Goal: Task Accomplishment & Management: Complete application form

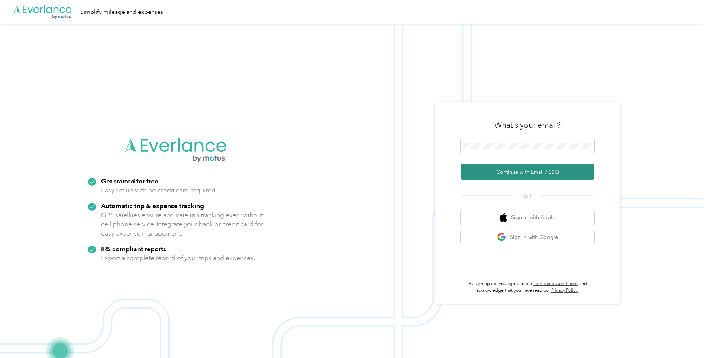
click at [518, 175] on button "Continue with Email / SSO" at bounding box center [528, 172] width 134 height 16
click at [504, 150] on span at bounding box center [528, 146] width 134 height 16
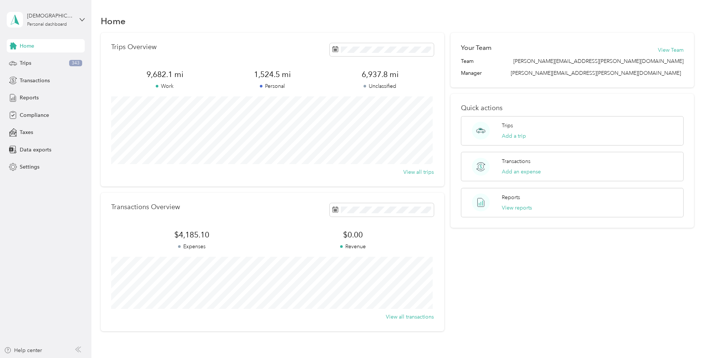
click at [76, 22] on div "Christian Johnston Personal dashboard" at bounding box center [46, 20] width 78 height 26
click at [70, 16] on div "Christian Johnston" at bounding box center [50, 16] width 46 height 8
click at [41, 63] on div "Trips 343" at bounding box center [46, 62] width 78 height 13
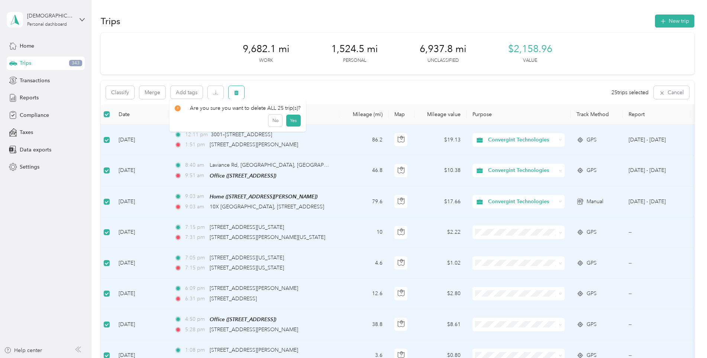
click at [236, 92] on icon "button" at bounding box center [236, 92] width 4 height 5
click at [289, 125] on button "Yes" at bounding box center [293, 123] width 14 height 12
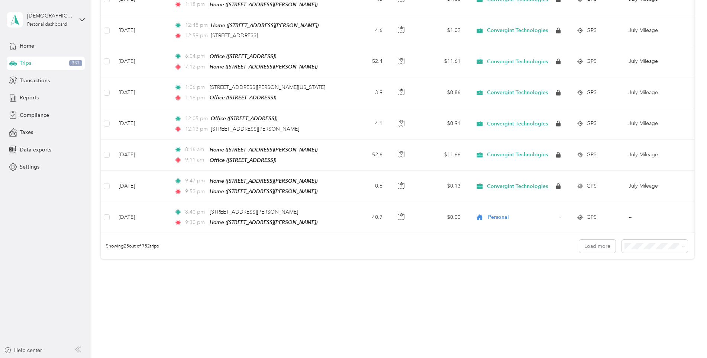
scroll to position [592, 0]
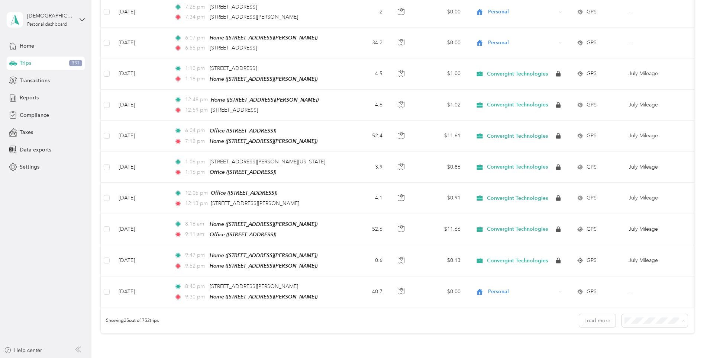
click at [636, 307] on body "Christian Johnston Personal dashboard Home Trips 331 Transactions Reports Compl…" at bounding box center [351, 179] width 703 height 358
click at [655, 314] on span at bounding box center [655, 320] width 66 height 13
click at [640, 305] on li "100 per load" at bounding box center [653, 299] width 66 height 13
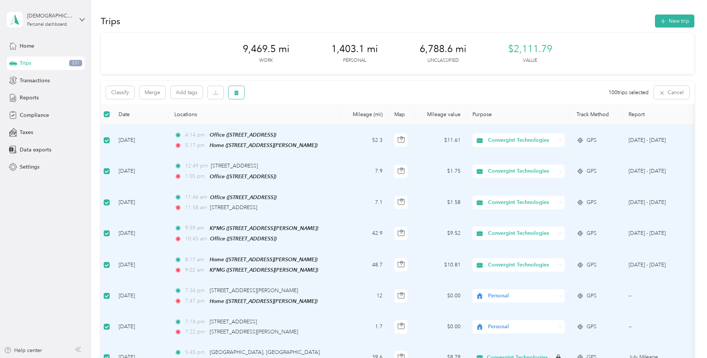
click at [233, 94] on button "button" at bounding box center [237, 92] width 16 height 13
click at [295, 125] on button "Yes" at bounding box center [294, 123] width 14 height 12
click at [238, 98] on body "Trips deleted successfully Christian Johnston Personal dashboard Home Trips 331…" at bounding box center [351, 179] width 703 height 358
click at [238, 94] on icon "button" at bounding box center [236, 92] width 5 height 5
click at [295, 124] on button "Yes" at bounding box center [294, 123] width 14 height 12
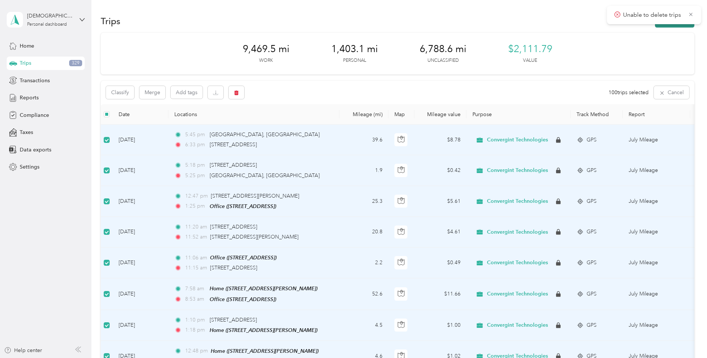
click at [692, 17] on icon at bounding box center [691, 14] width 6 height 7
click at [495, 114] on th "Purpose" at bounding box center [518, 114] width 104 height 20
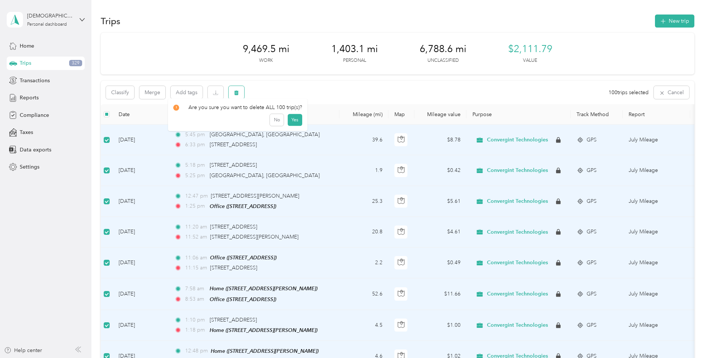
click at [236, 94] on icon "button" at bounding box center [236, 92] width 4 height 5
click at [291, 123] on button "Yes" at bounding box center [294, 123] width 14 height 12
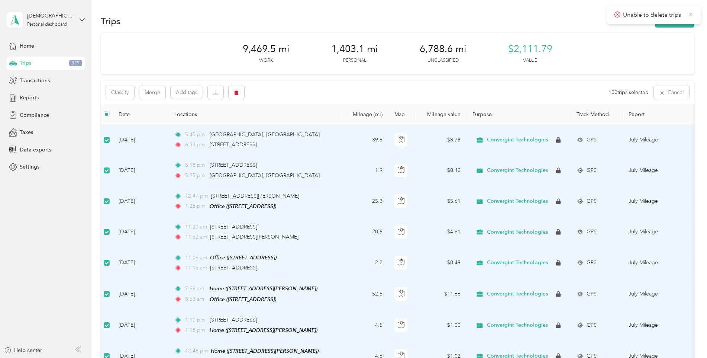
click at [688, 16] on icon at bounding box center [691, 14] width 6 height 7
click at [485, 113] on th "Purpose" at bounding box center [518, 114] width 104 height 20
drag, startPoint x: 485, startPoint y: 113, endPoint x: 466, endPoint y: 115, distance: 19.0
click at [466, 115] on tr "Date Locations Mileage (mi) Map Mileage value Purpose Track Method Report" at bounding box center [409, 114] width 616 height 20
drag, startPoint x: 466, startPoint y: 115, endPoint x: 487, endPoint y: 116, distance: 20.4
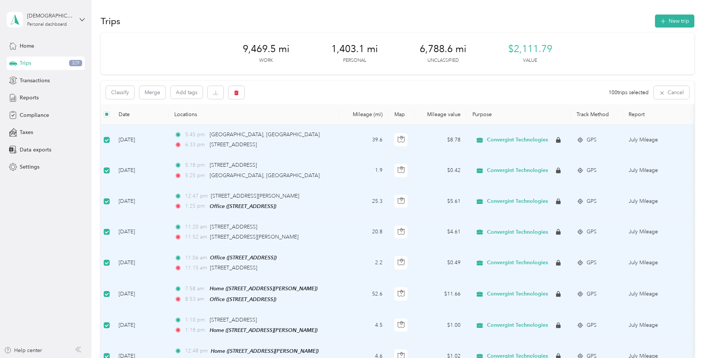
click at [487, 116] on th "Purpose" at bounding box center [518, 114] width 104 height 20
click at [489, 116] on th "Purpose" at bounding box center [518, 114] width 104 height 20
click at [49, 81] on div "Transactions" at bounding box center [46, 80] width 78 height 13
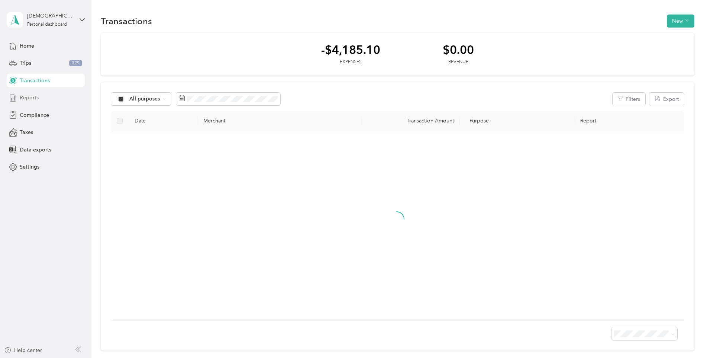
click at [32, 101] on span "Reports" at bounding box center [29, 98] width 19 height 8
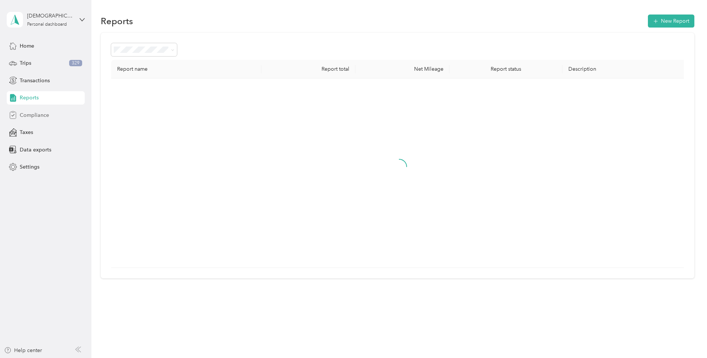
click at [37, 117] on span "Compliance" at bounding box center [34, 115] width 29 height 8
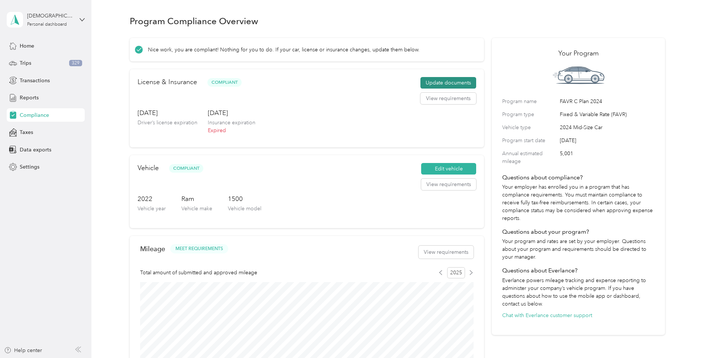
click at [448, 84] on button "Update documents" at bounding box center [448, 83] width 56 height 12
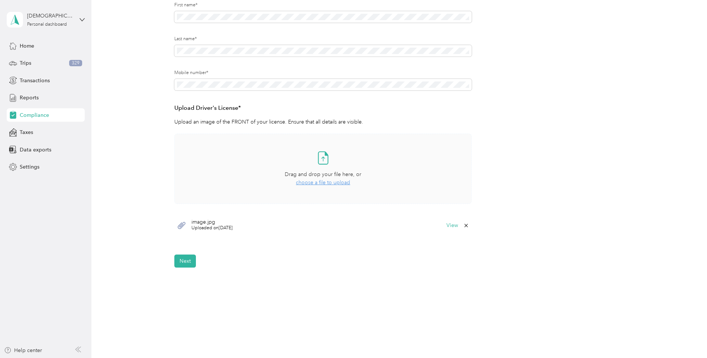
scroll to position [74, 0]
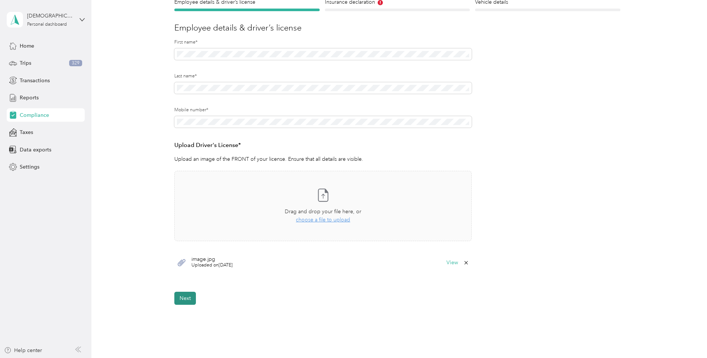
click at [187, 298] on button "Next" at bounding box center [185, 297] width 22 height 13
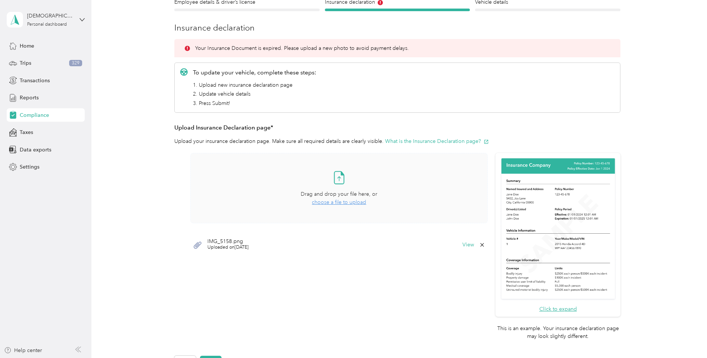
click at [333, 203] on span "choose a file to upload" at bounding box center [339, 202] width 54 height 6
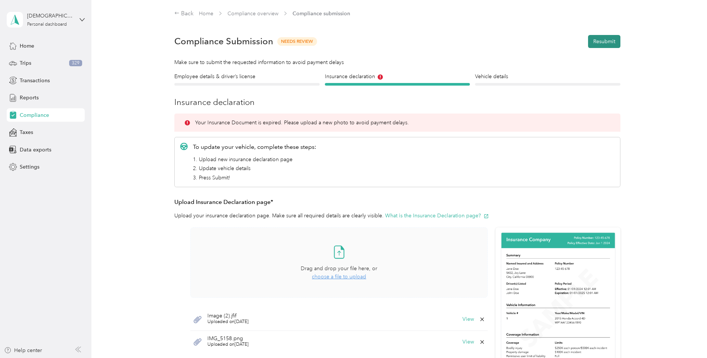
click at [605, 38] on button "Resubmit" at bounding box center [604, 41] width 32 height 13
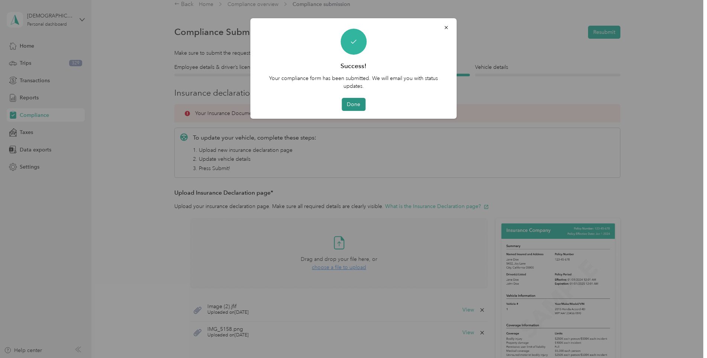
click at [353, 104] on button "Done" at bounding box center [354, 104] width 24 height 13
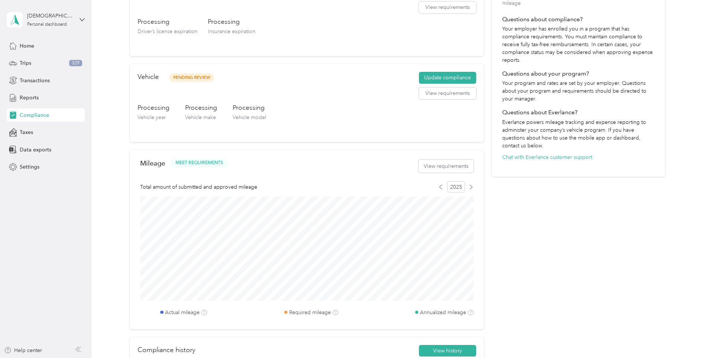
scroll to position [152, 0]
